Goal: Task Accomplishment & Management: Use online tool/utility

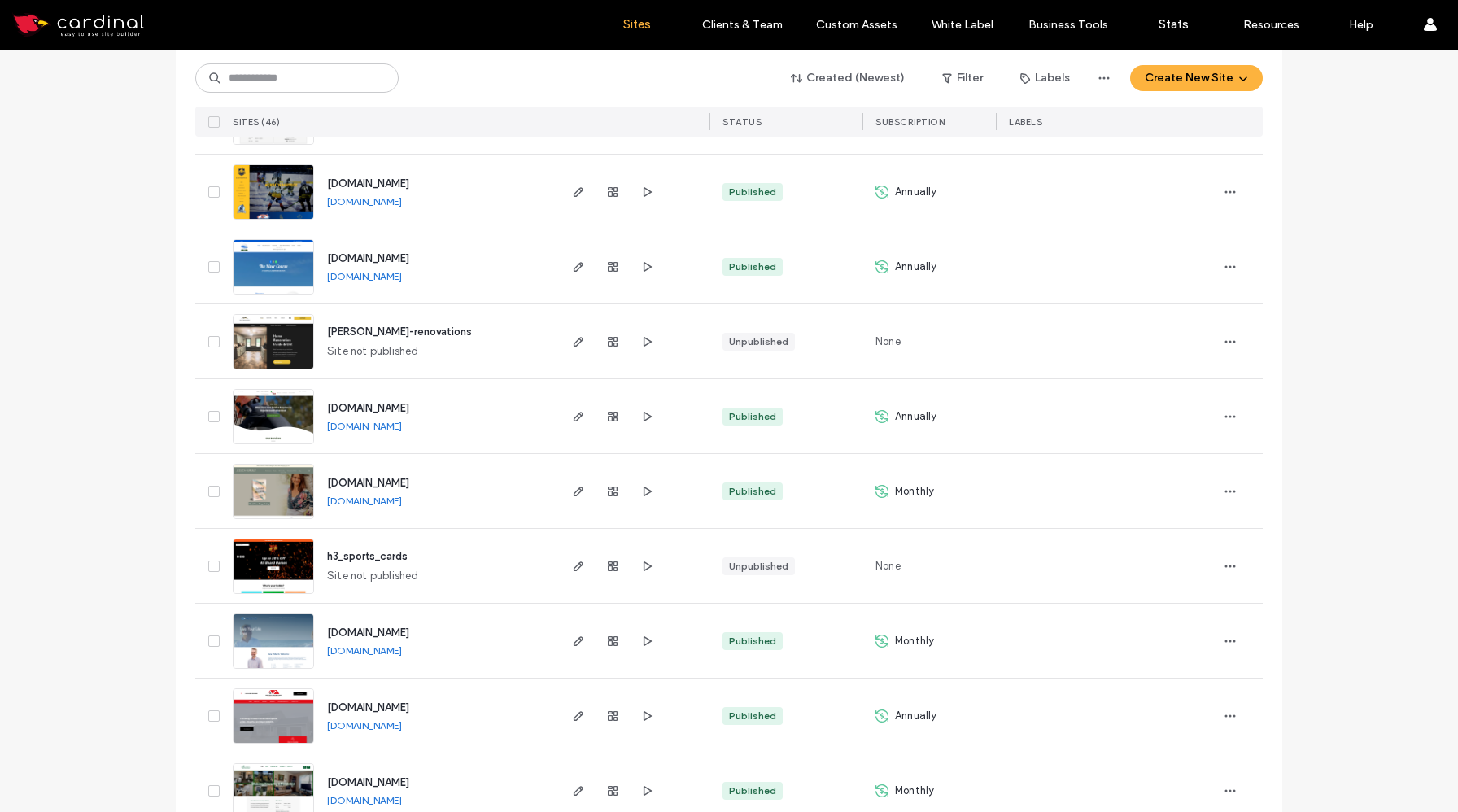
scroll to position [3011, 0]
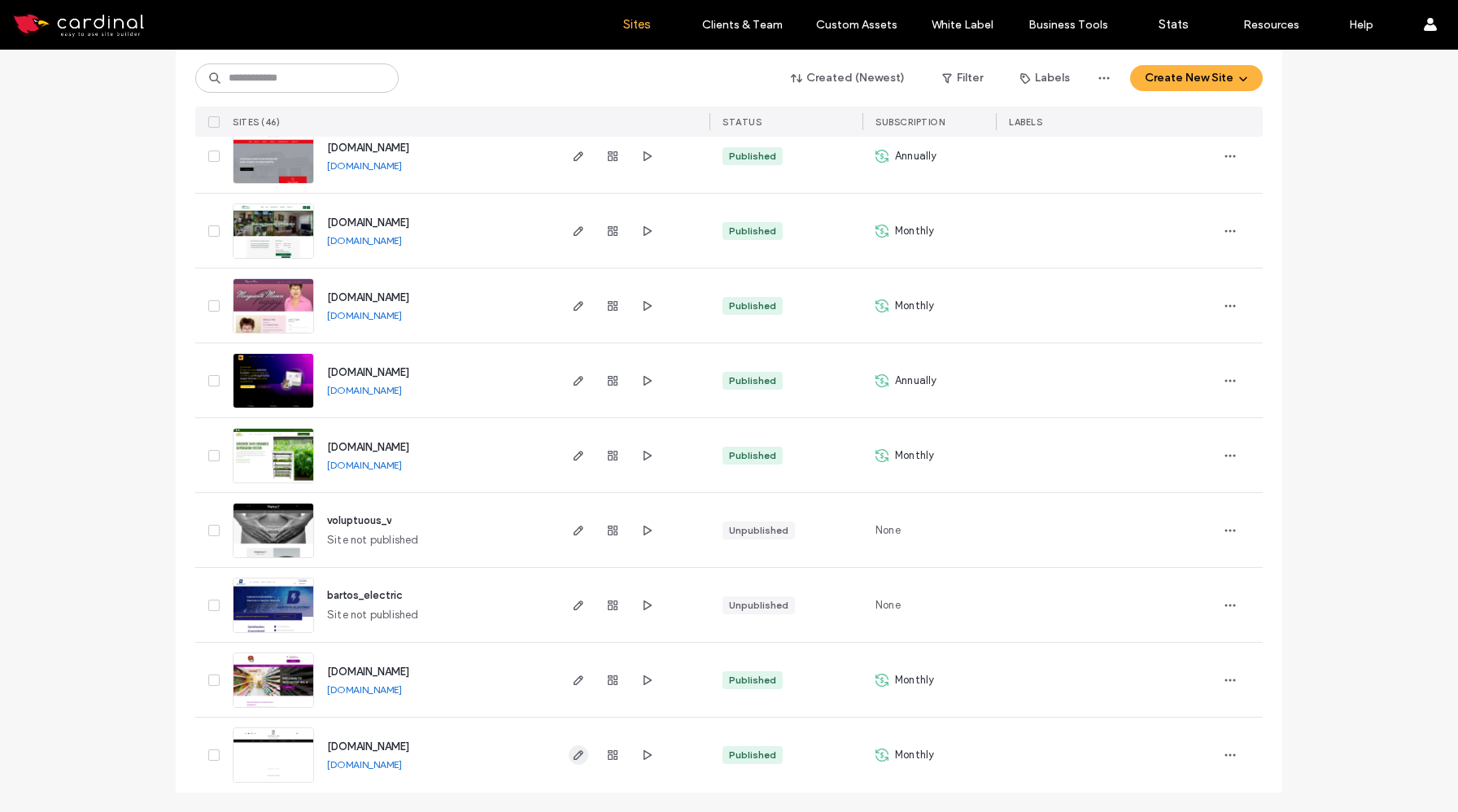
click at [575, 756] on icon "button" at bounding box center [579, 755] width 13 height 13
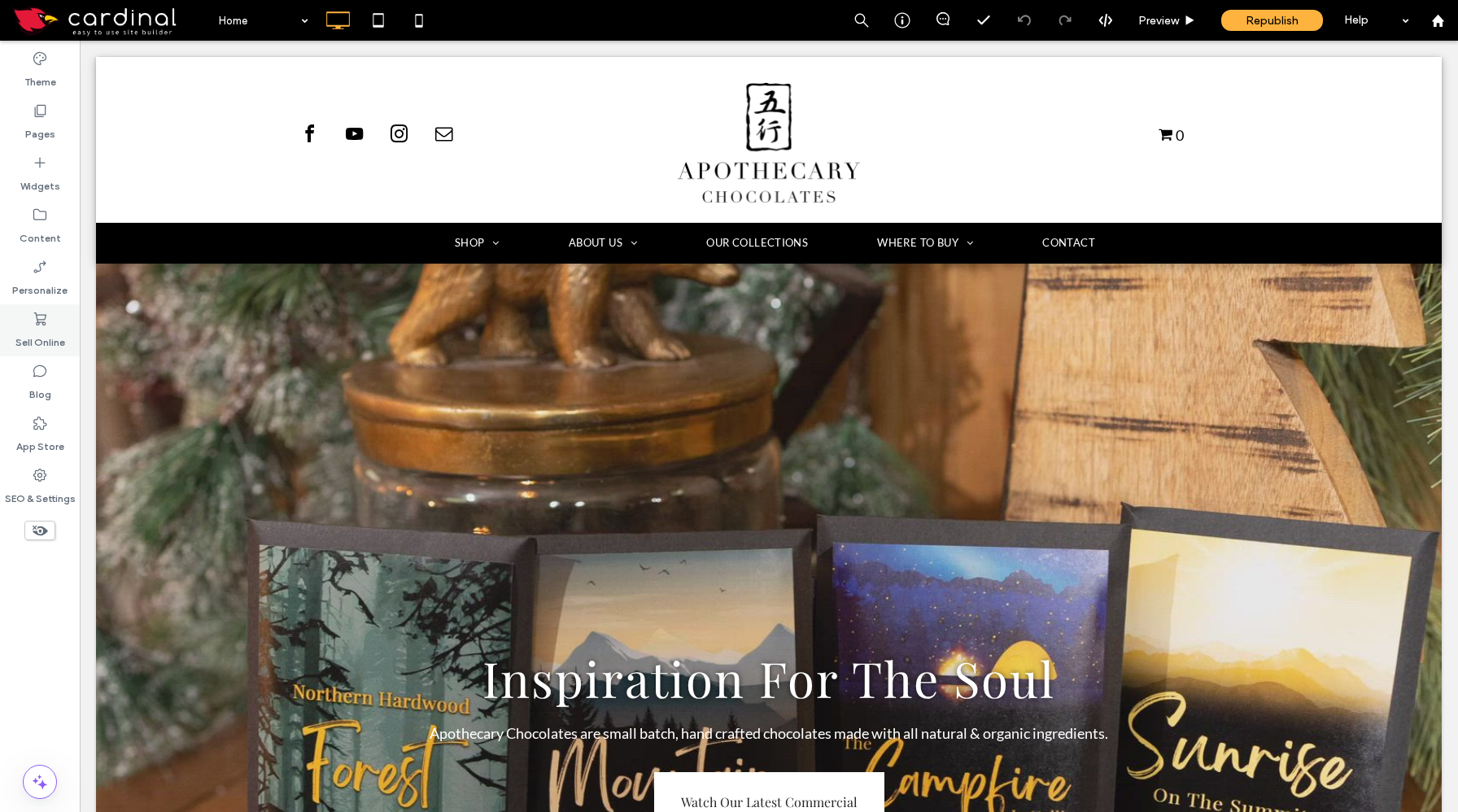
click at [37, 338] on label "Sell Online" at bounding box center [41, 339] width 50 height 23
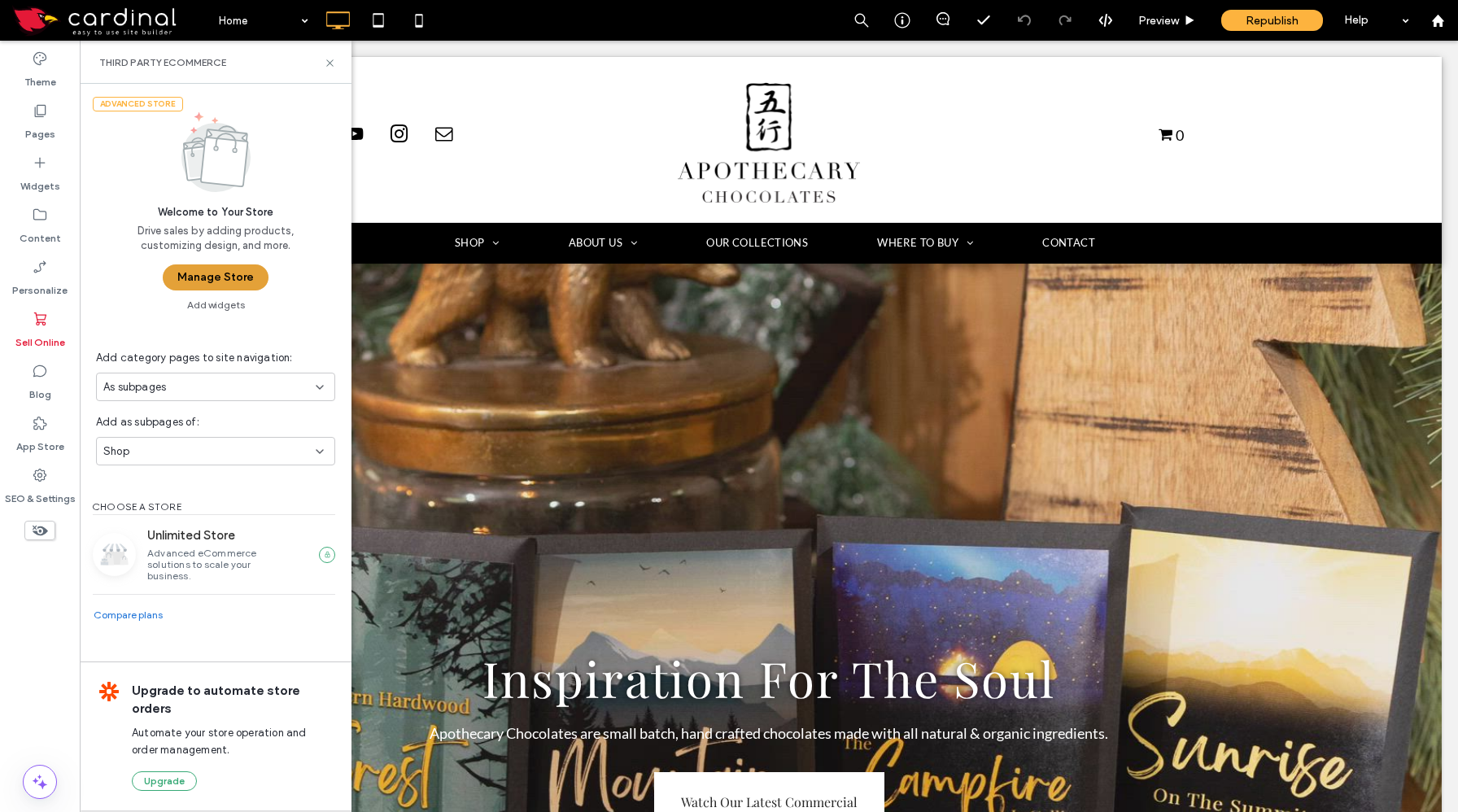
click at [211, 281] on button "Manage Store" at bounding box center [216, 276] width 106 height 26
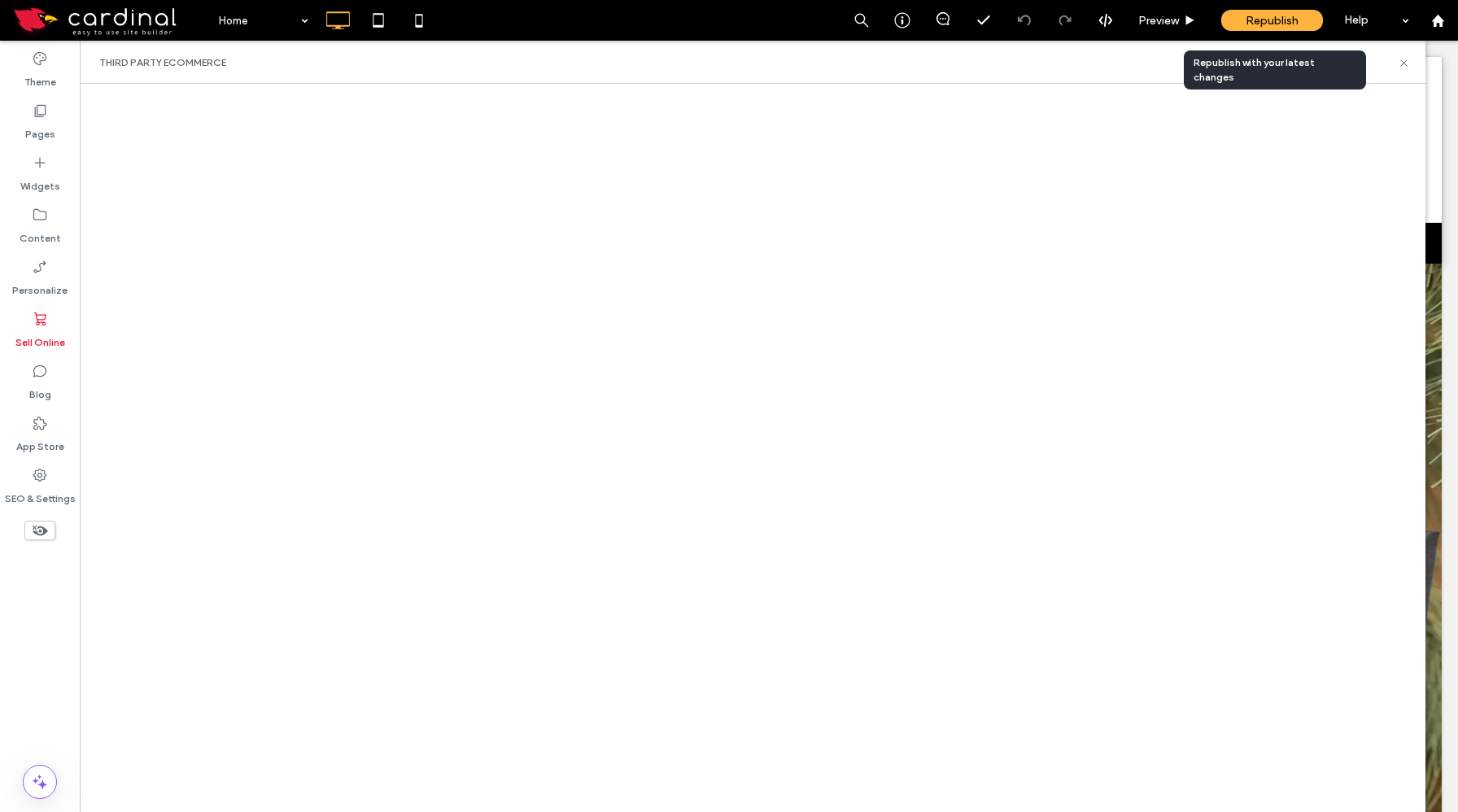
click at [1272, 23] on span "Republish" at bounding box center [1272, 21] width 53 height 14
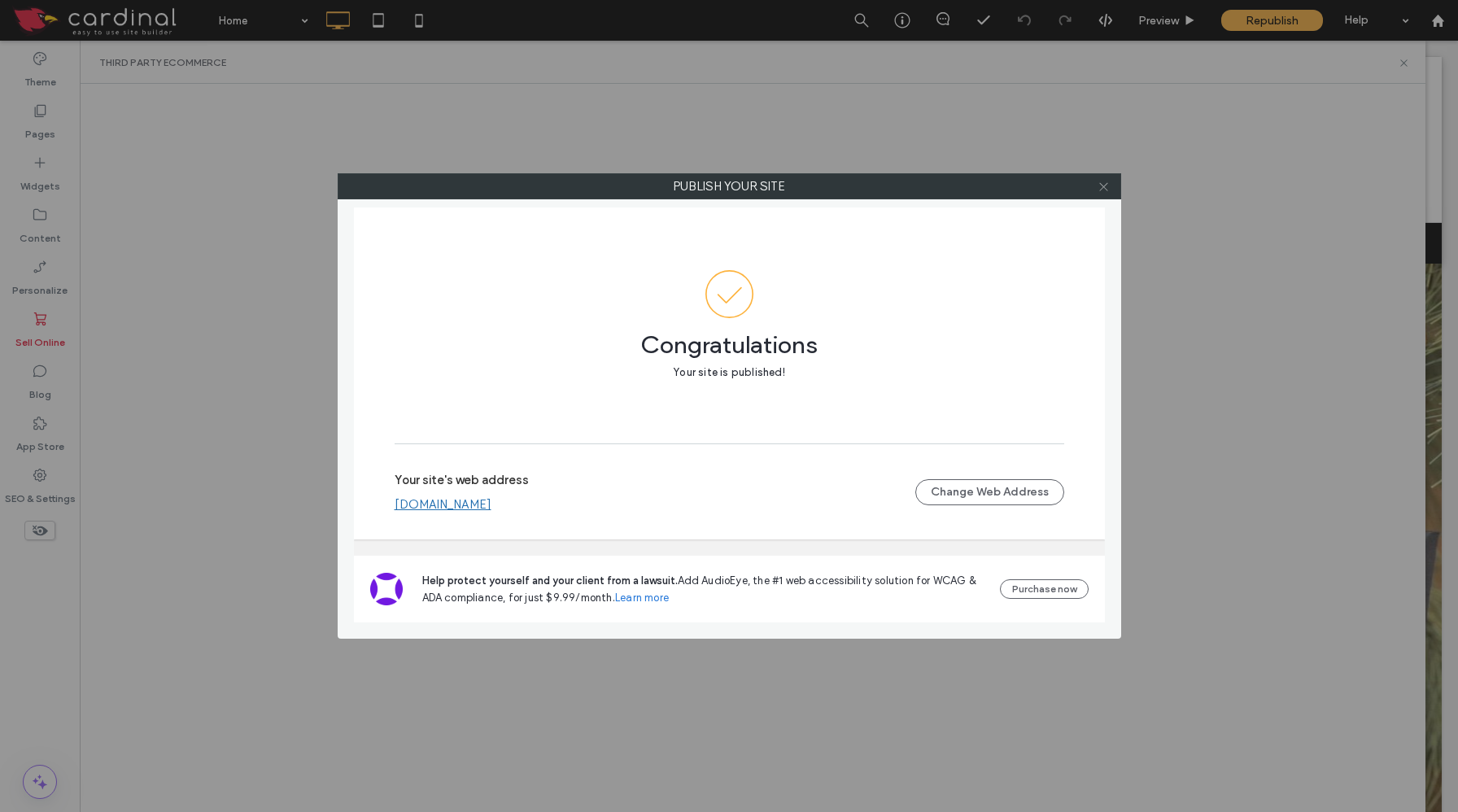
click at [1102, 185] on use at bounding box center [1103, 186] width 8 height 8
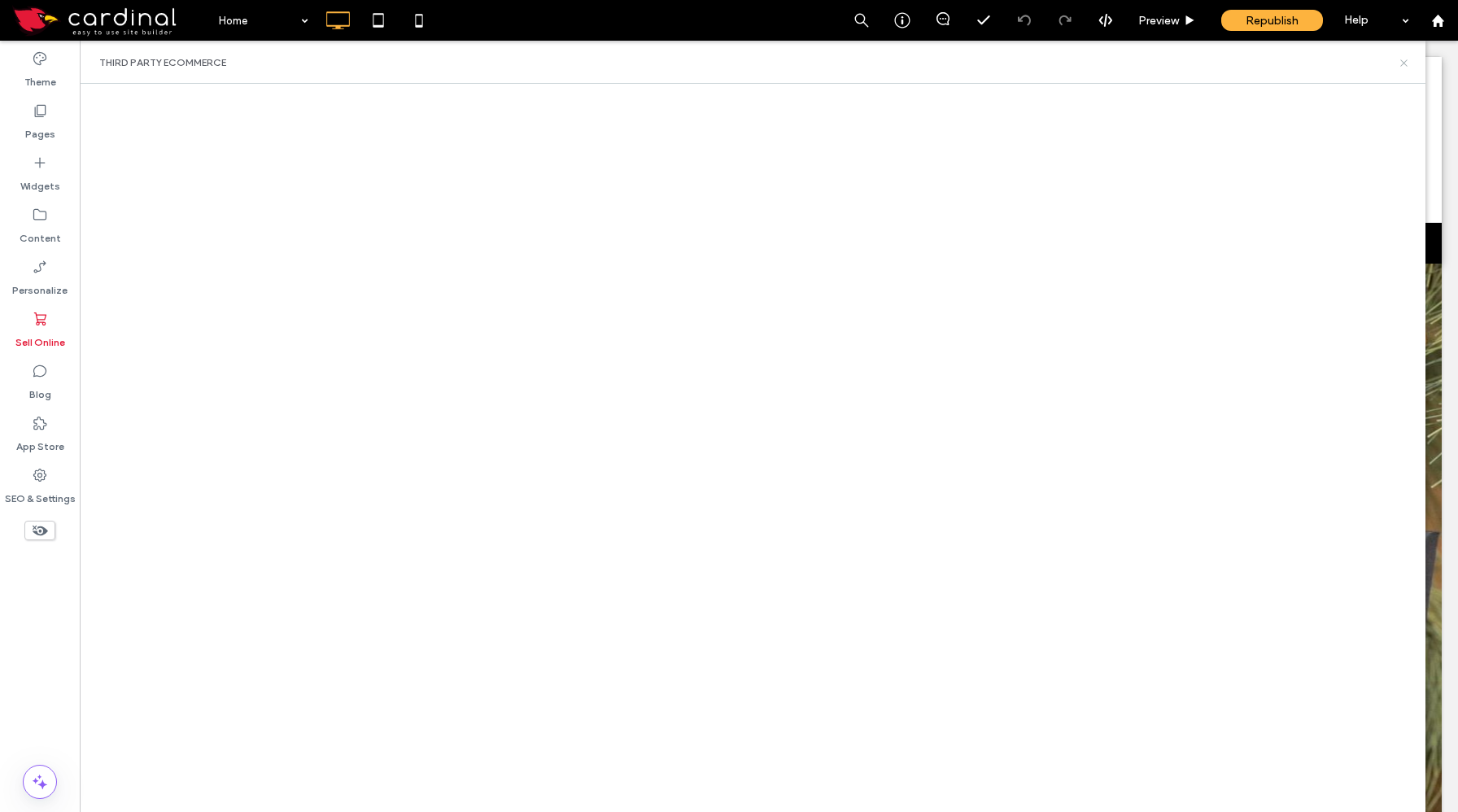
click at [1403, 65] on icon at bounding box center [1403, 63] width 12 height 12
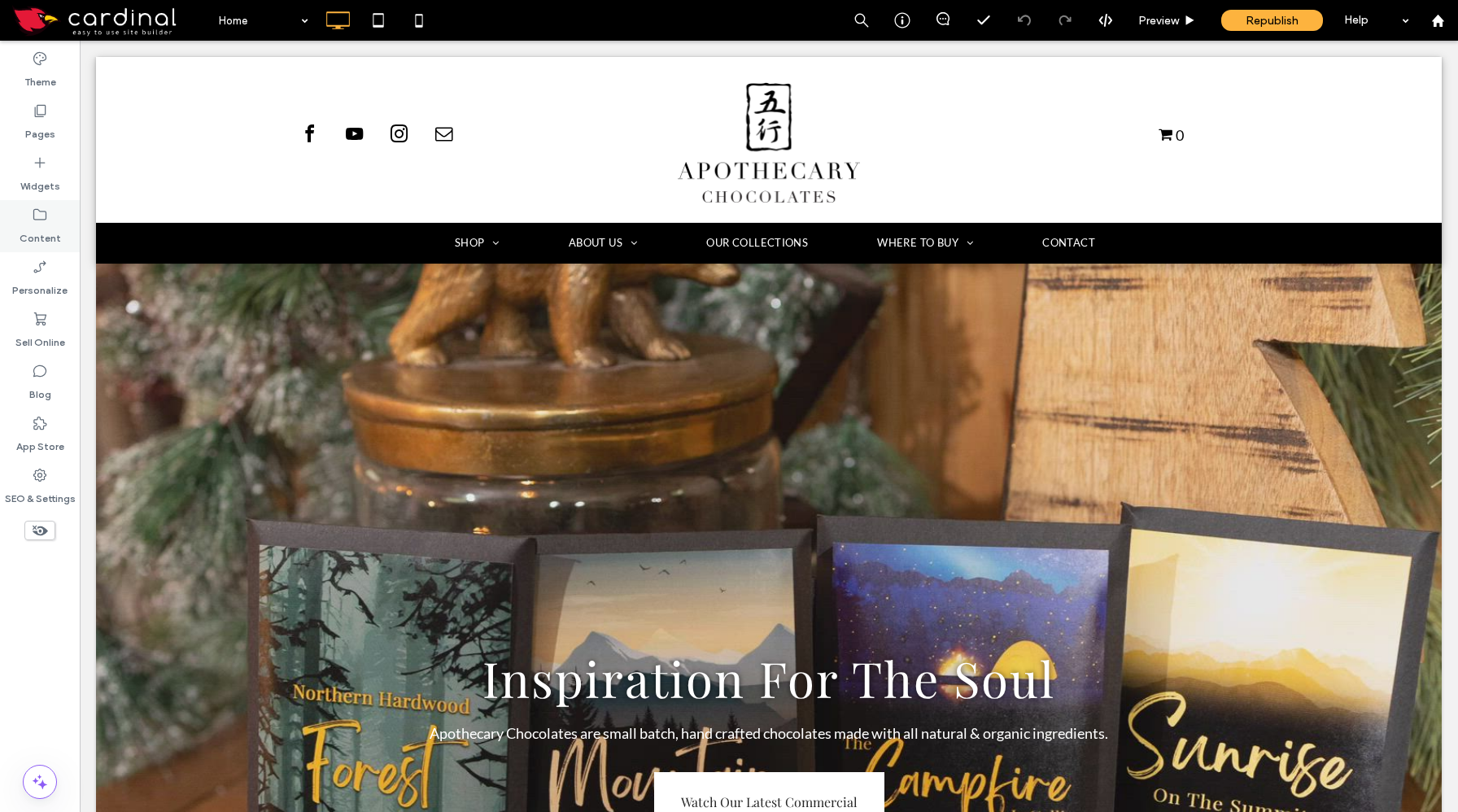
click at [36, 218] on icon at bounding box center [40, 215] width 17 height 17
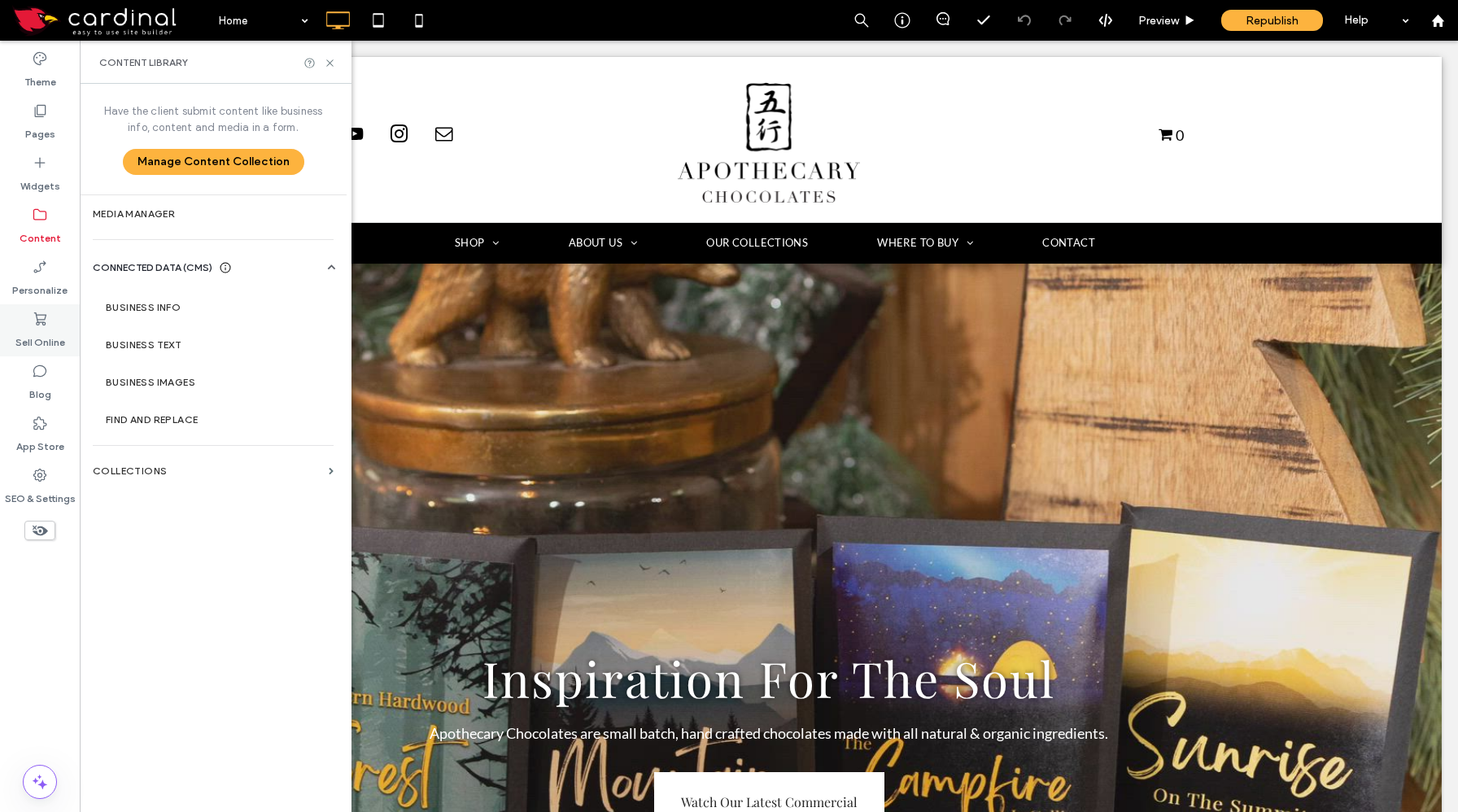
click at [36, 339] on label "Sell Online" at bounding box center [41, 339] width 50 height 23
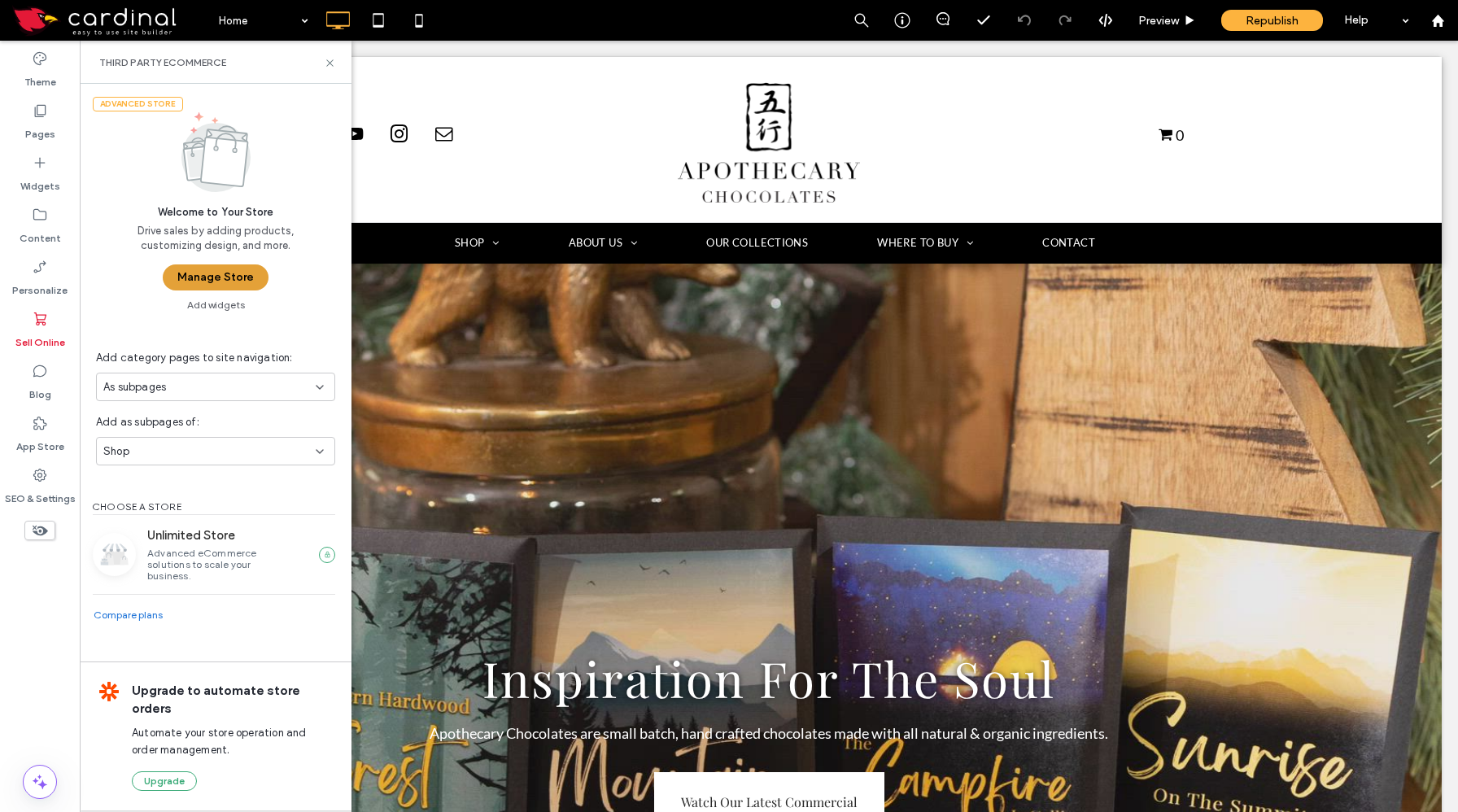
click at [194, 275] on button "Manage Store" at bounding box center [216, 276] width 106 height 26
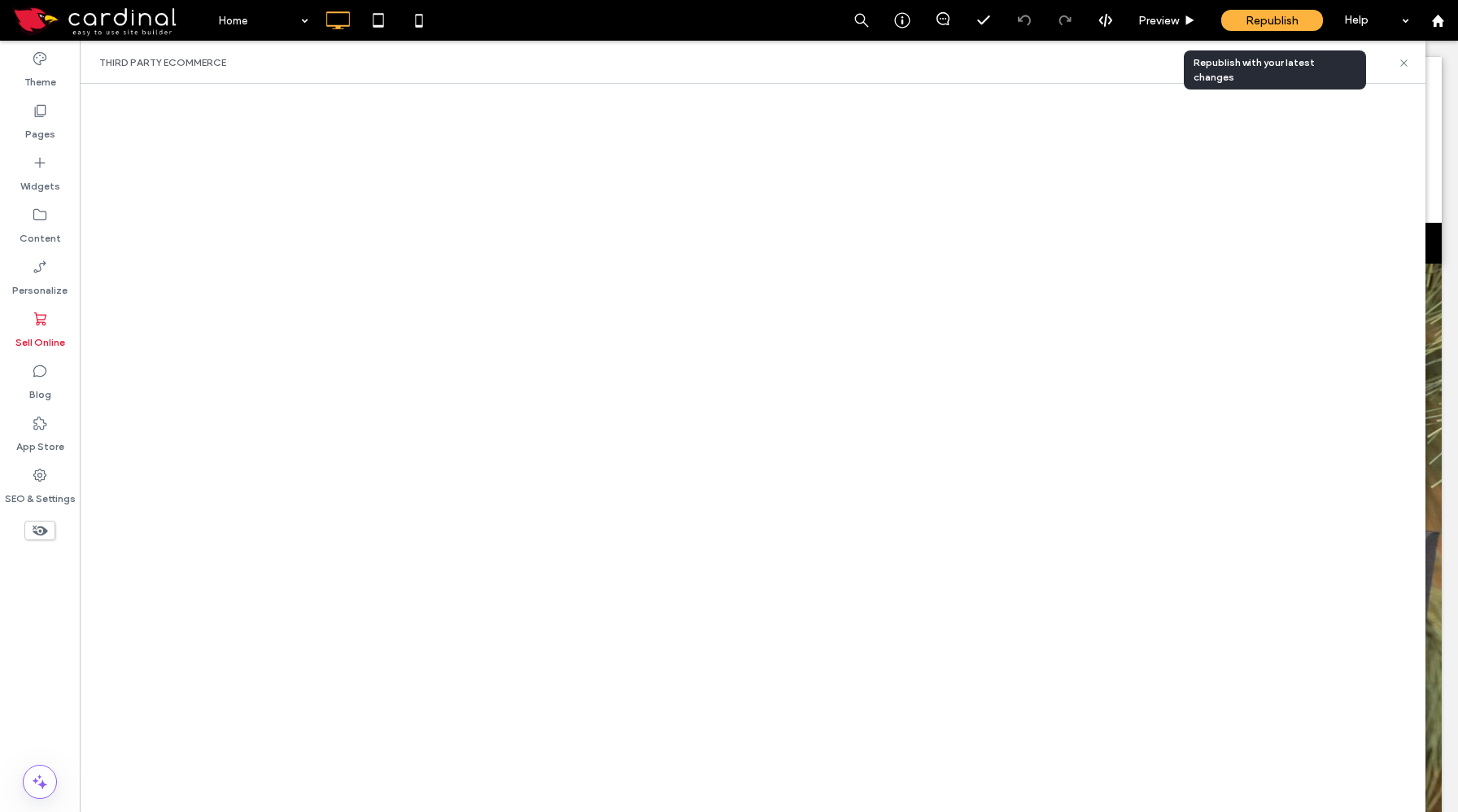
click at [1266, 23] on span "Republish" at bounding box center [1272, 21] width 53 height 14
